Goal: Information Seeking & Learning: Learn about a topic

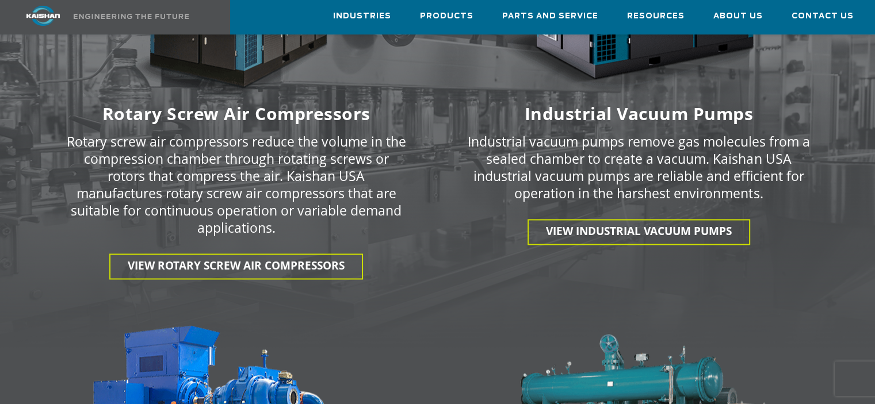
scroll to position [1725, 0]
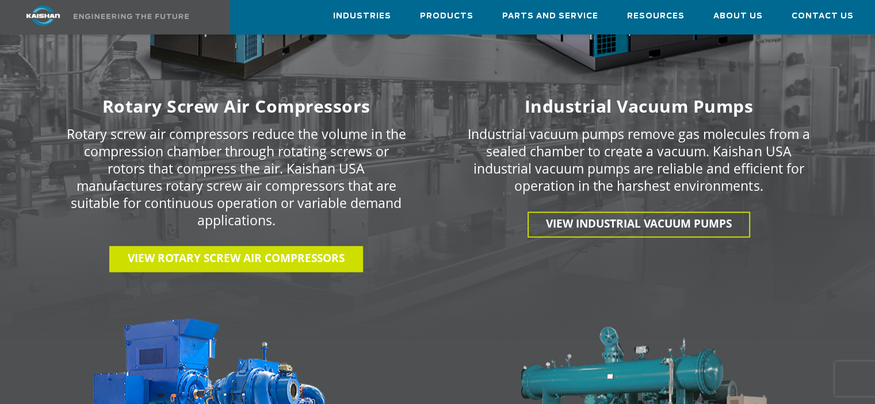
click at [336, 251] on span "View Rotary Screw Air Compressors" at bounding box center [236, 258] width 217 height 15
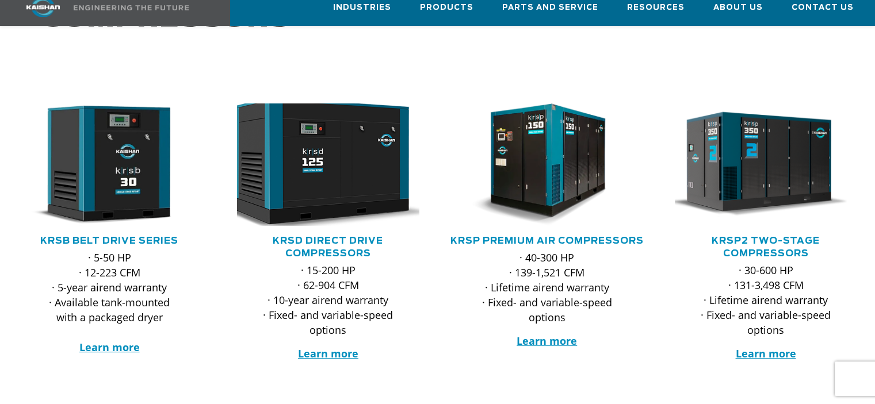
scroll to position [173, 0]
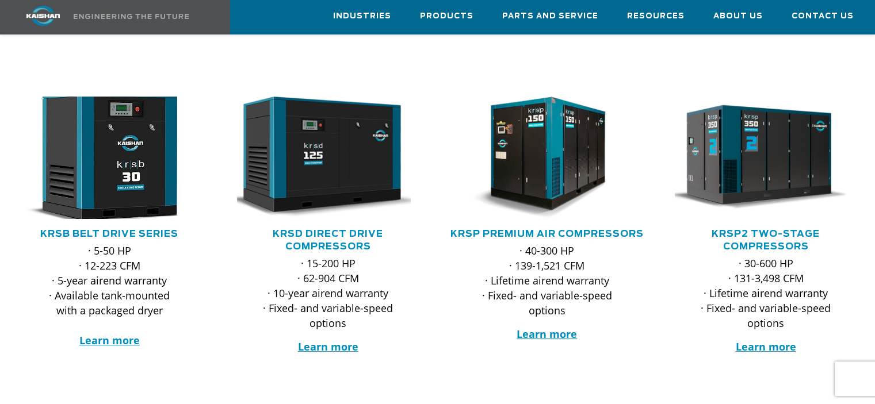
click at [129, 171] on img at bounding box center [101, 157] width 200 height 135
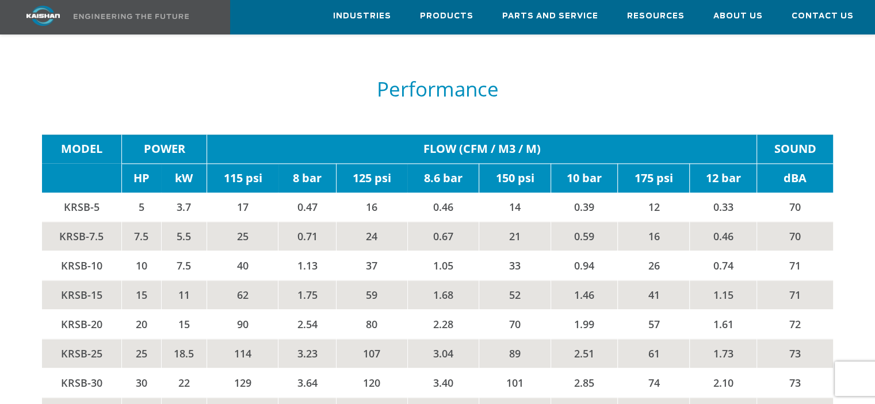
scroll to position [1668, 0]
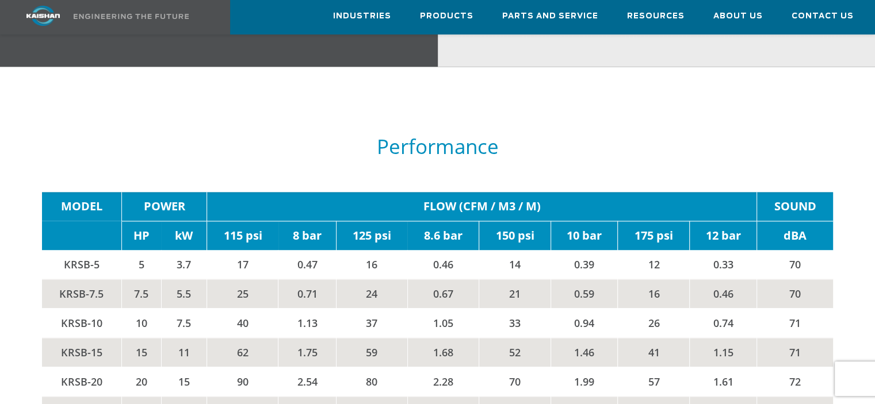
click at [83, 250] on td "KRSB-5" at bounding box center [81, 264] width 79 height 29
click at [143, 250] on td "5" at bounding box center [141, 264] width 40 height 29
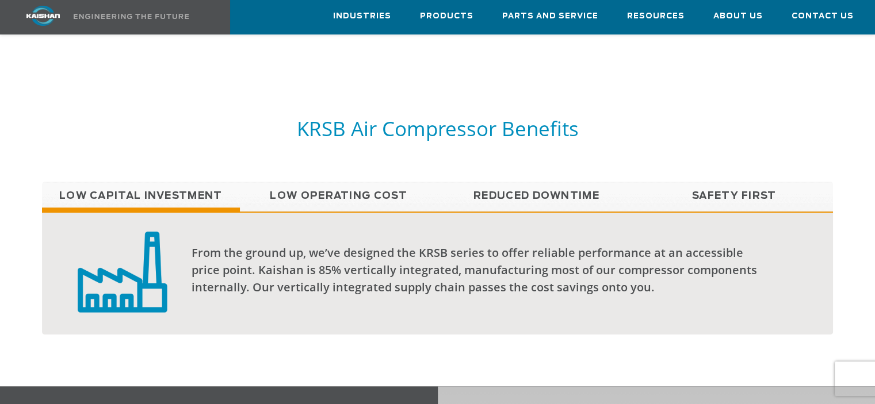
scroll to position [863, 0]
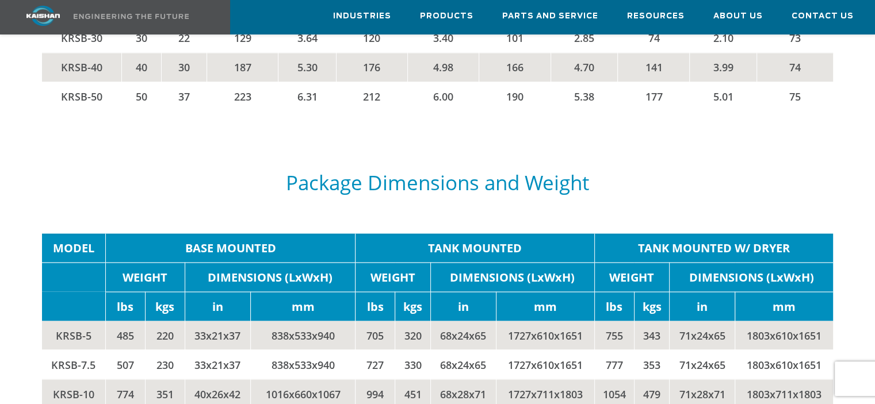
click at [390, 171] on h5 "Package Dimensions and Weight" at bounding box center [437, 182] width 791 height 22
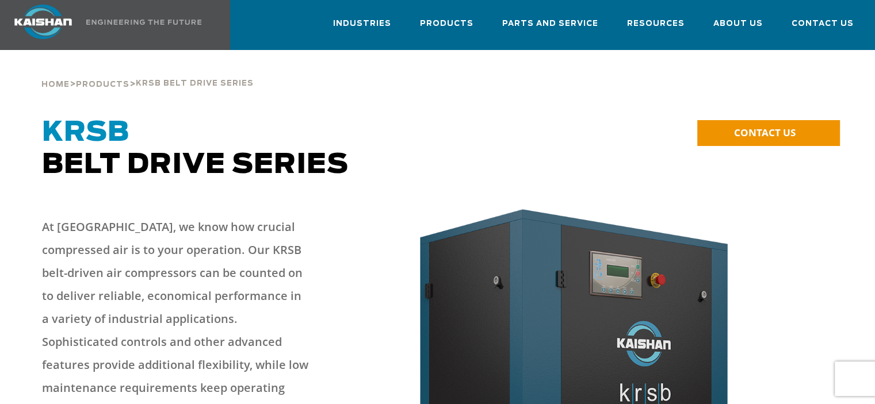
scroll to position [0, 0]
